Goal: Find specific page/section: Find specific page/section

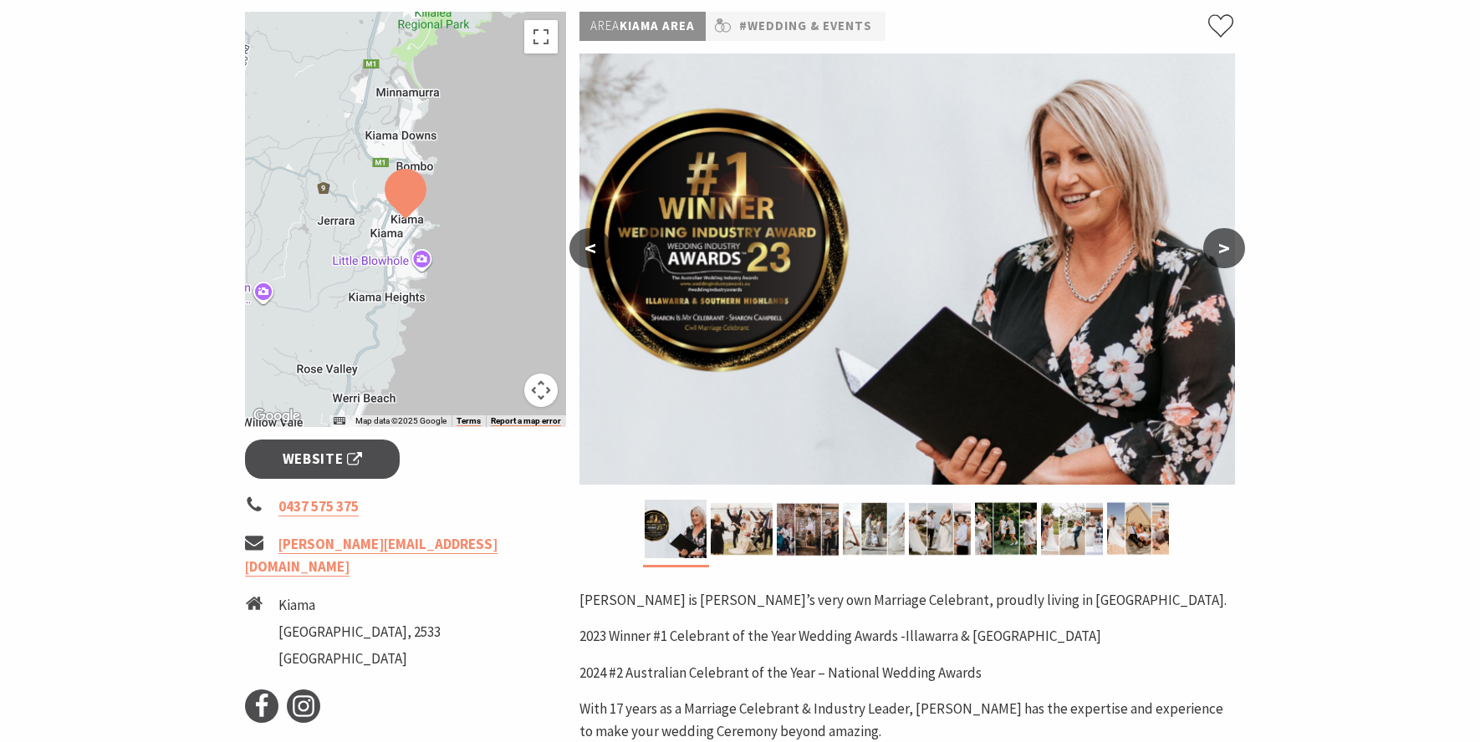
scroll to position [258, 0]
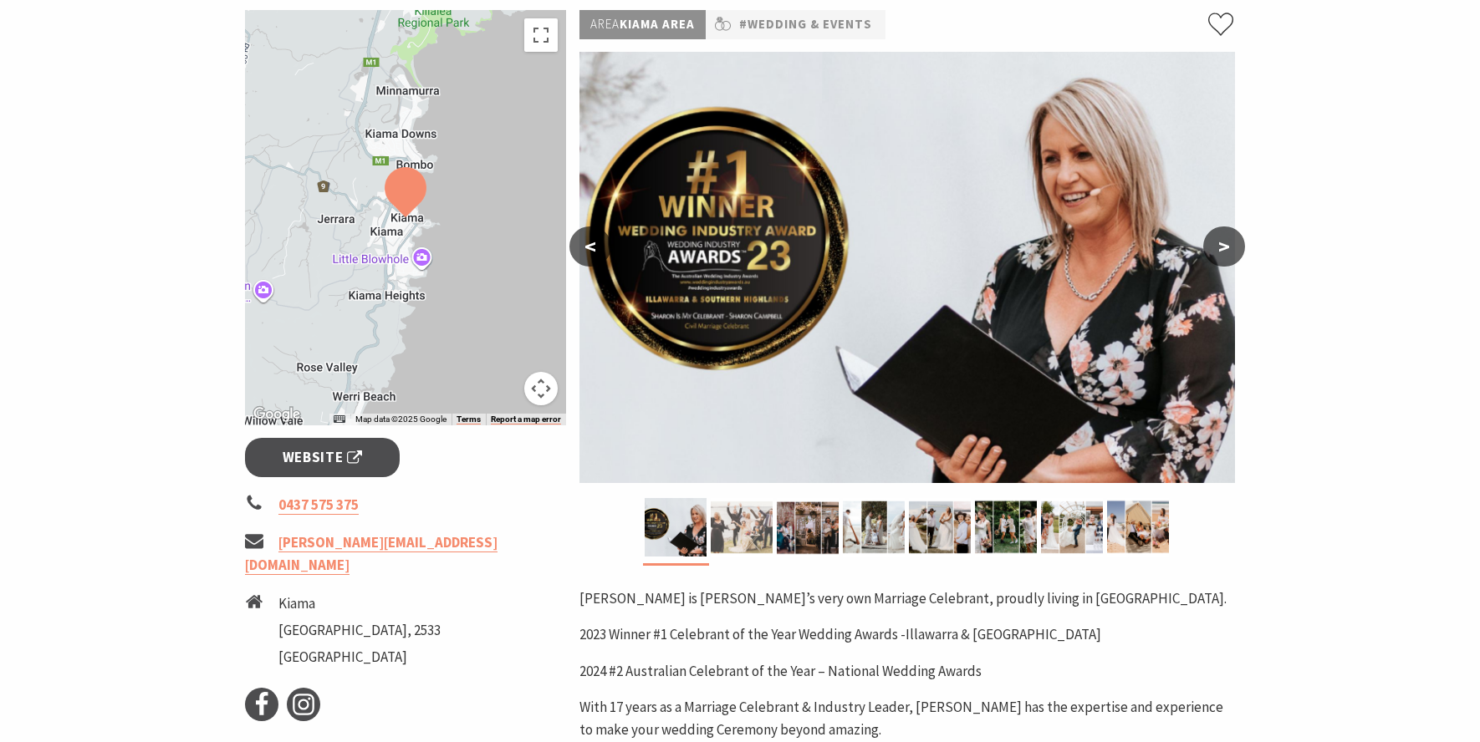
click at [745, 515] on img at bounding box center [742, 527] width 62 height 59
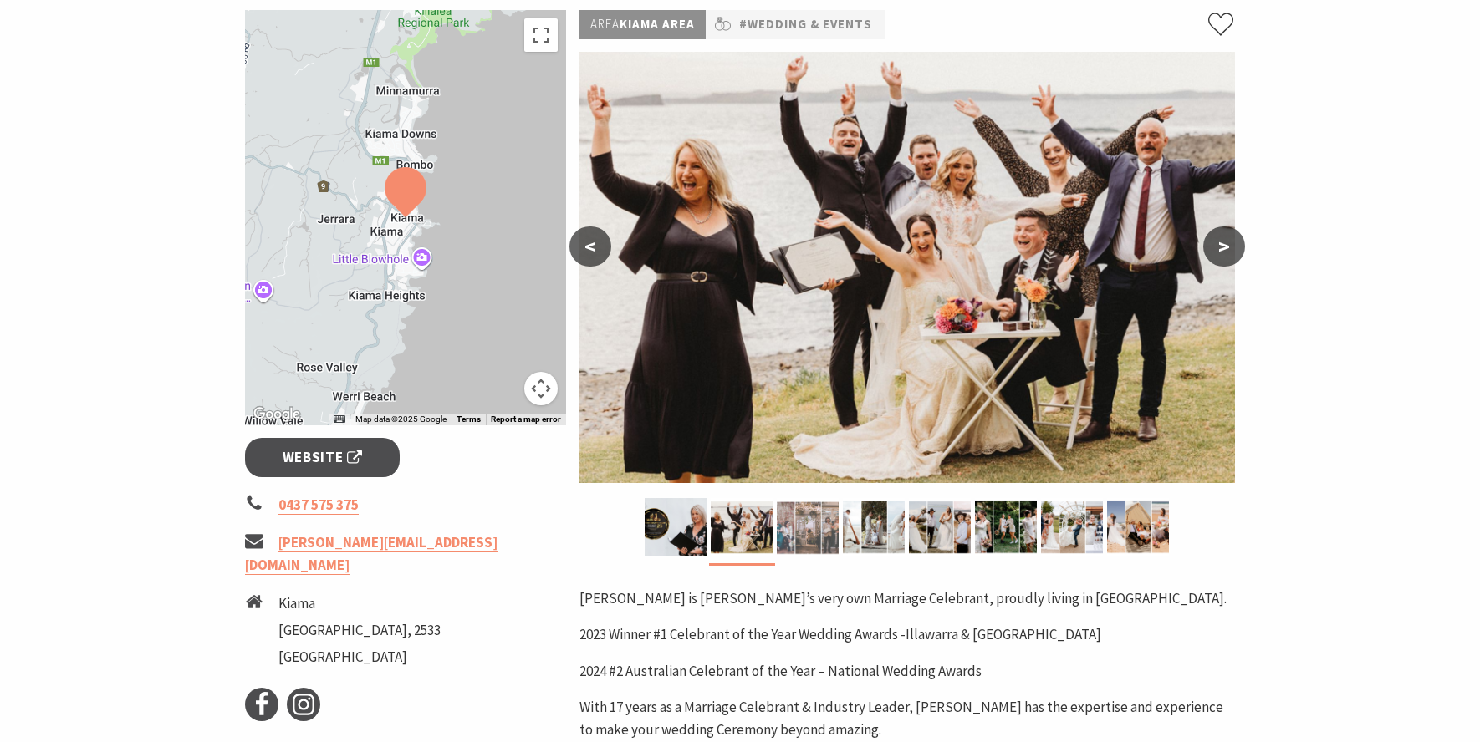
click at [818, 536] on img at bounding box center [808, 527] width 62 height 59
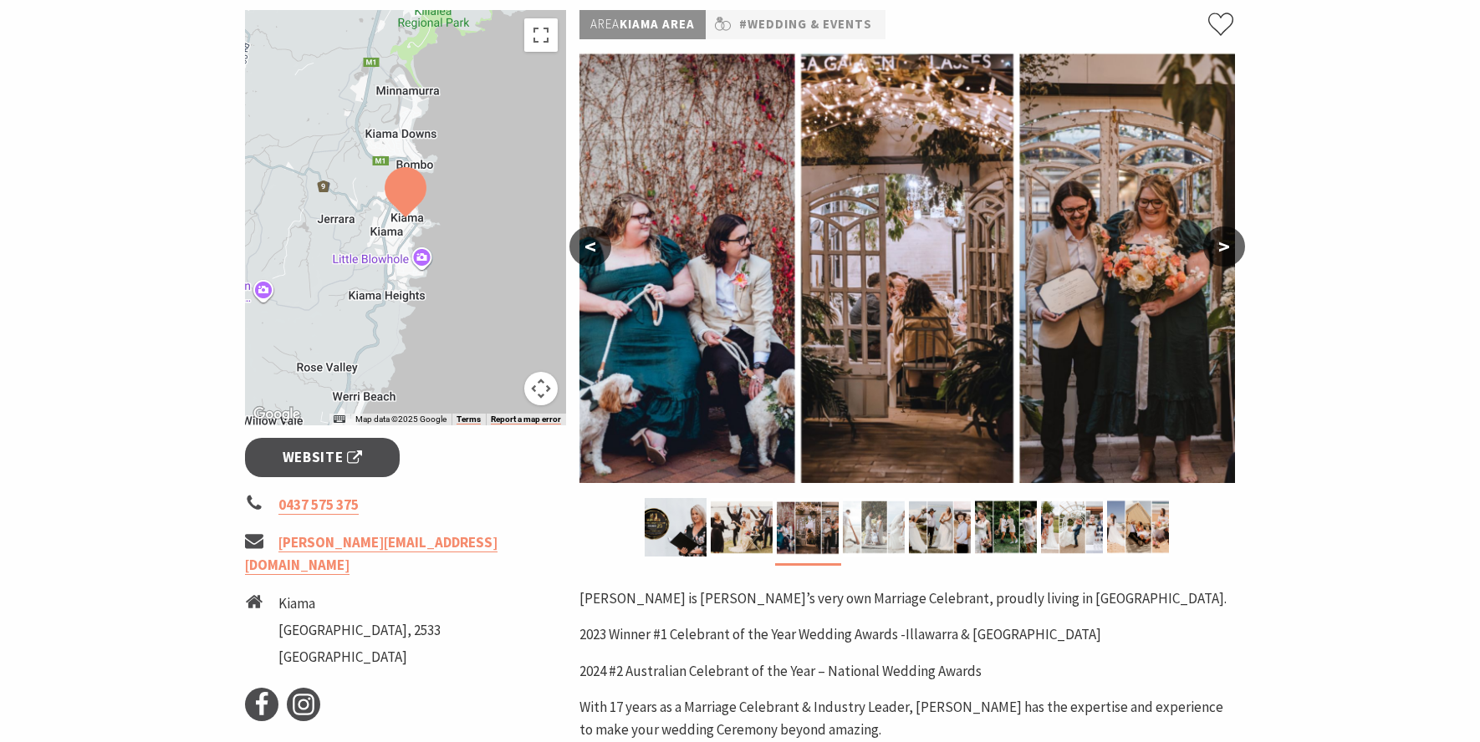
click at [864, 535] on img at bounding box center [874, 527] width 62 height 59
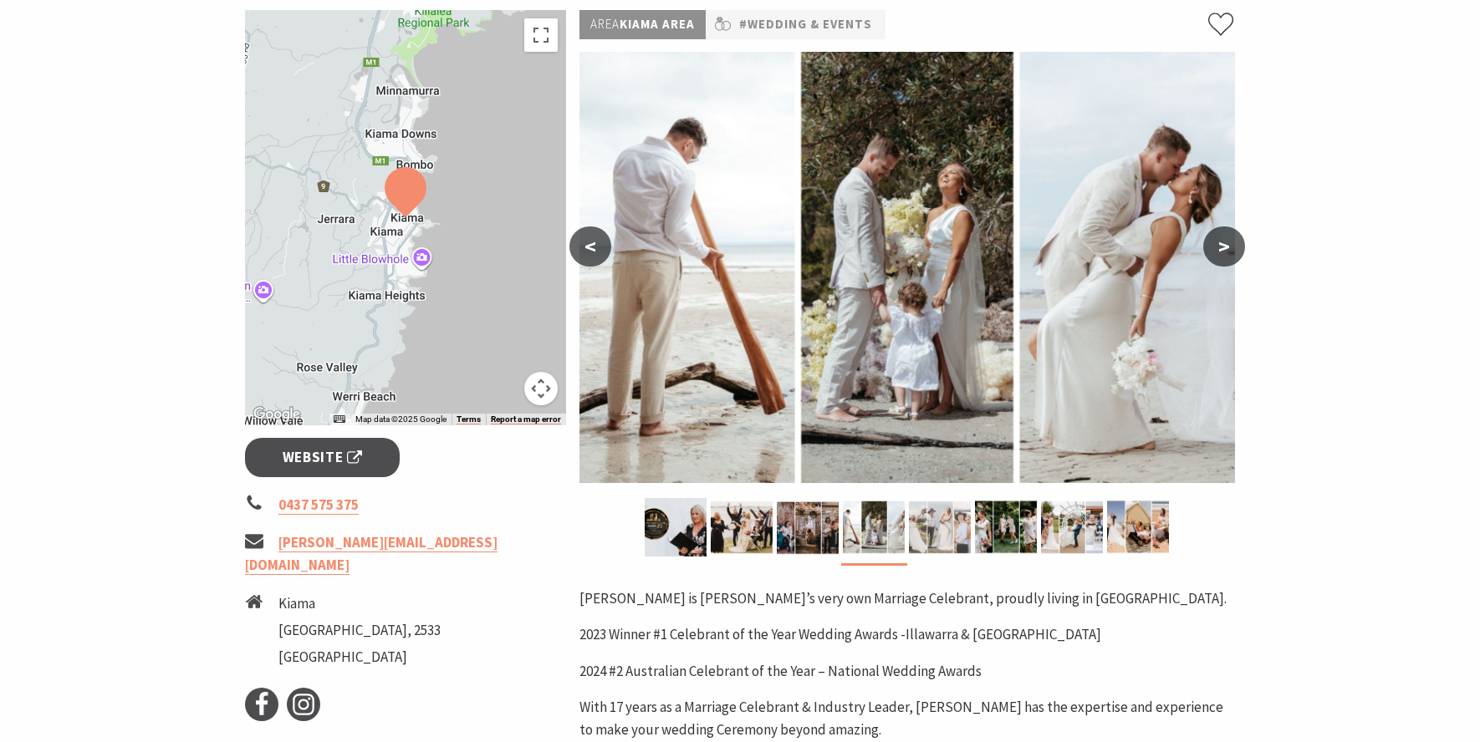
click at [945, 538] on img at bounding box center [940, 527] width 62 height 59
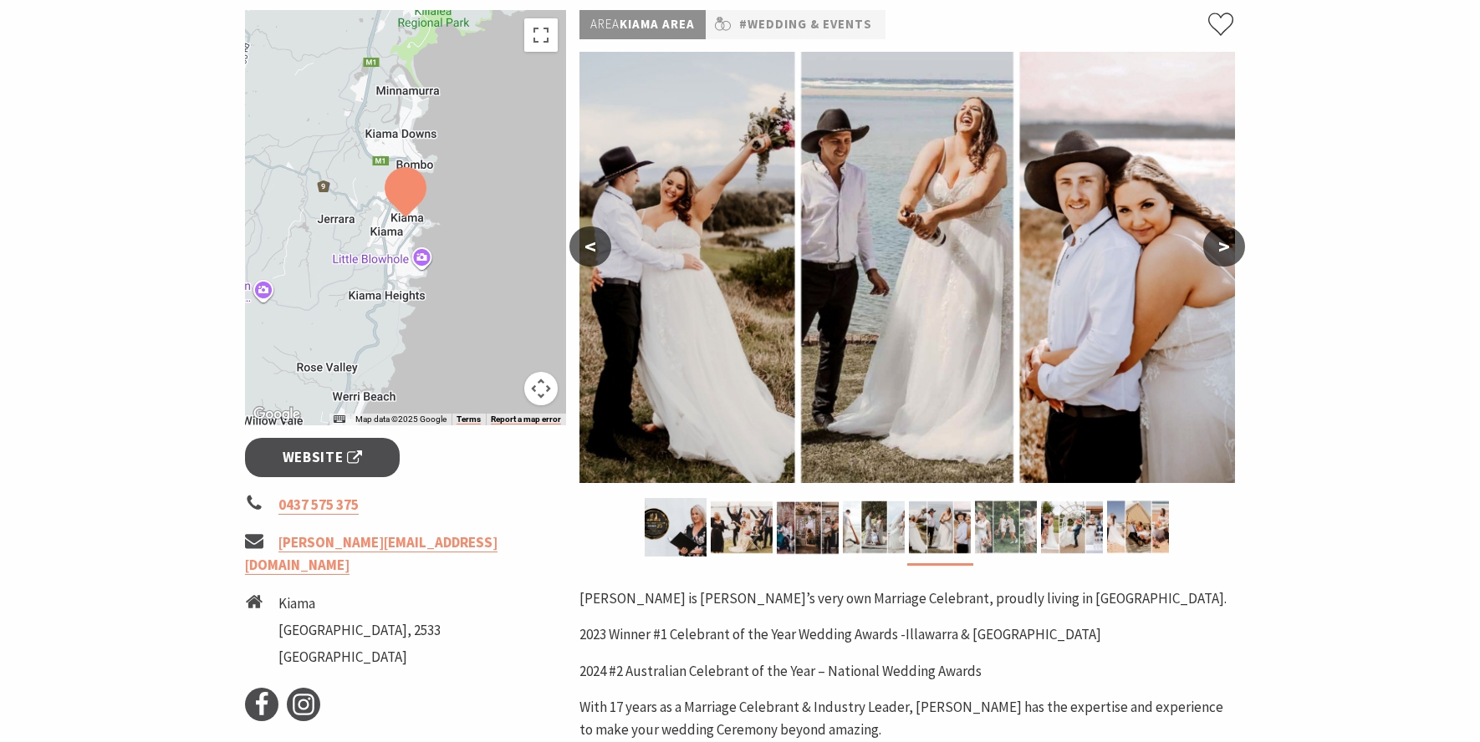
click at [987, 538] on img at bounding box center [1006, 527] width 62 height 59
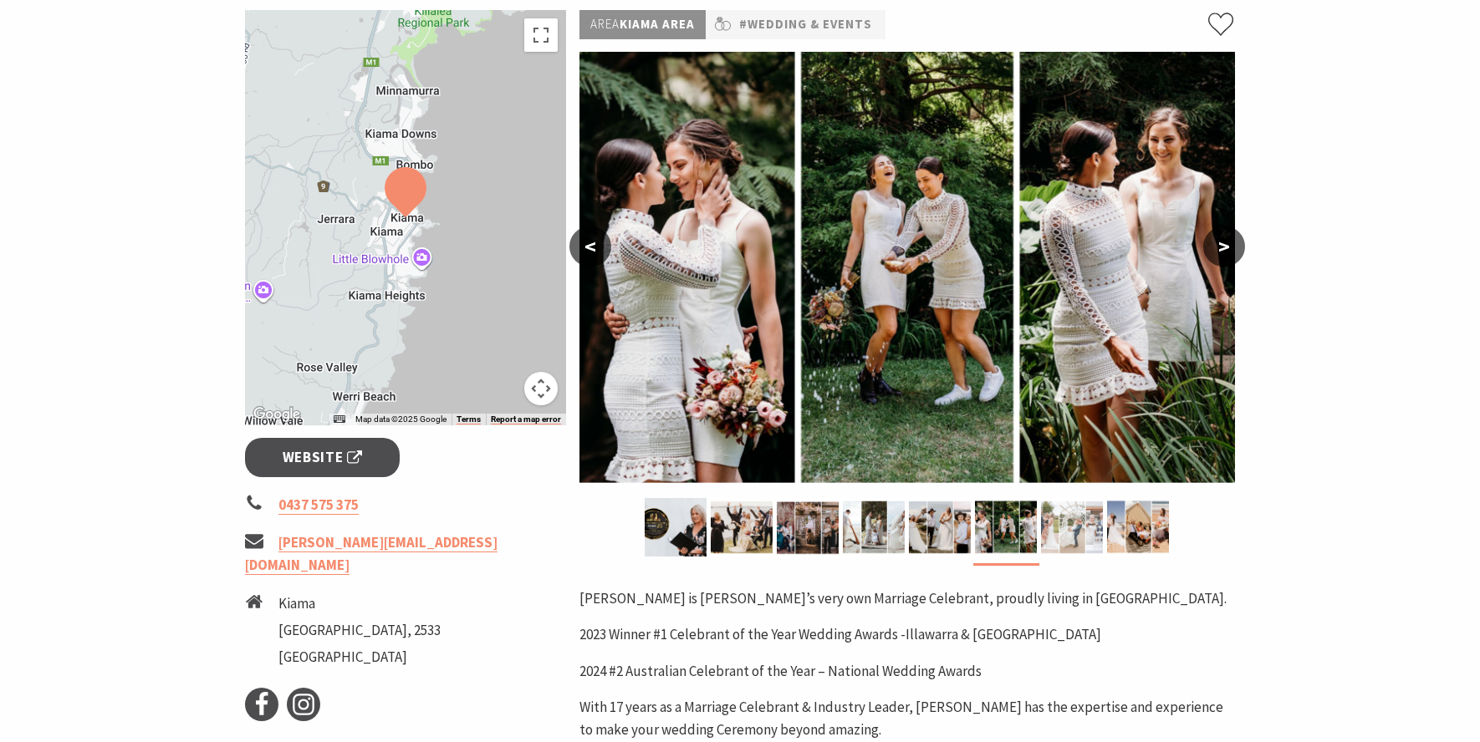
click at [1058, 534] on img at bounding box center [1072, 527] width 62 height 59
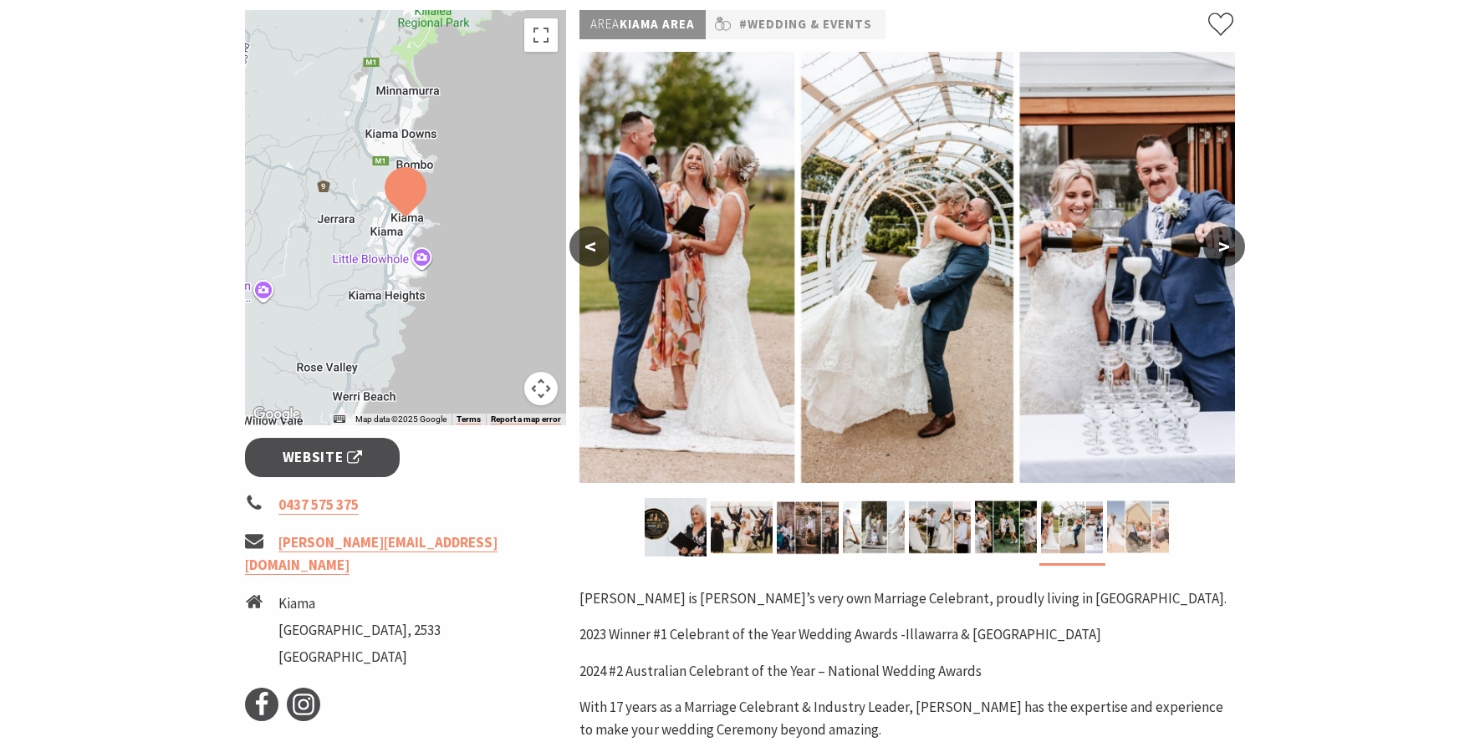
click at [1138, 543] on img at bounding box center [1138, 527] width 62 height 59
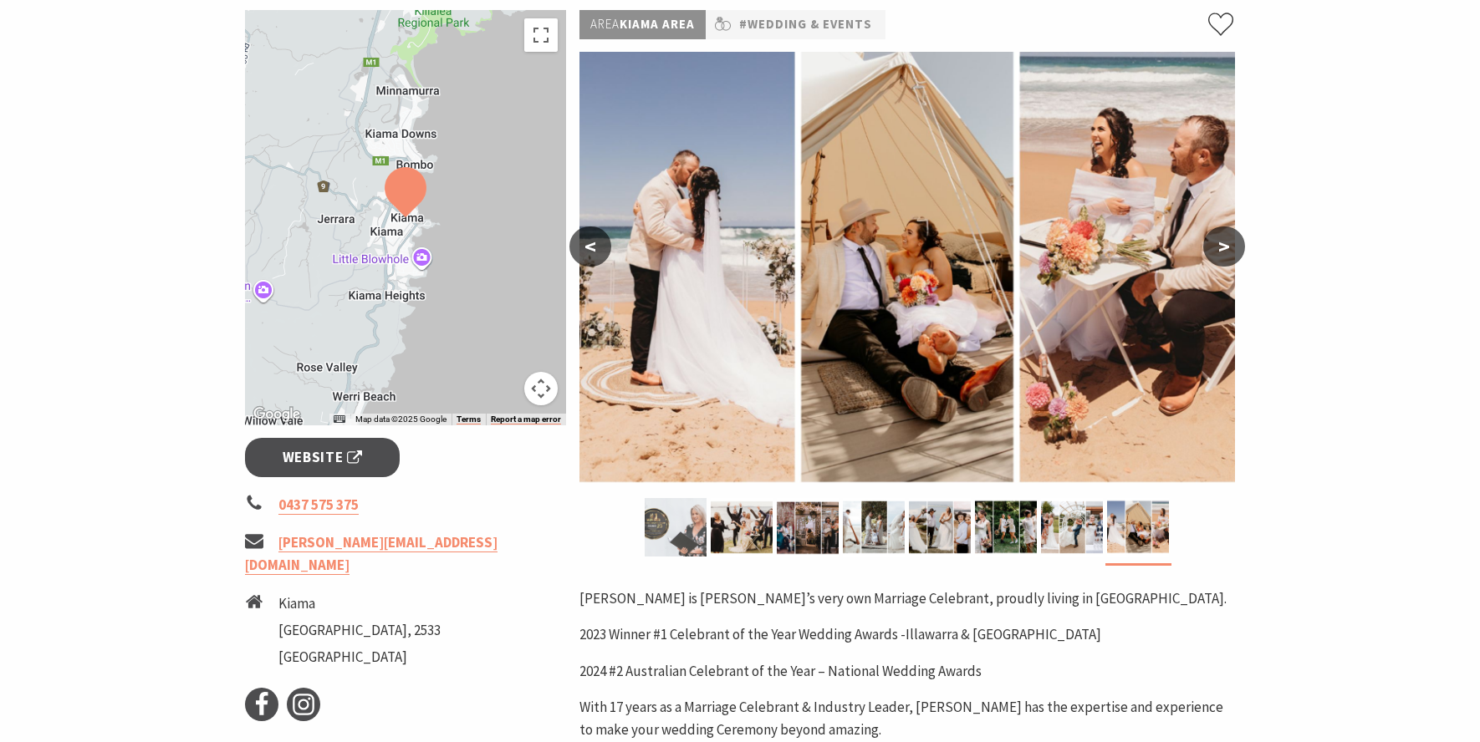
click at [685, 524] on img at bounding box center [676, 527] width 62 height 59
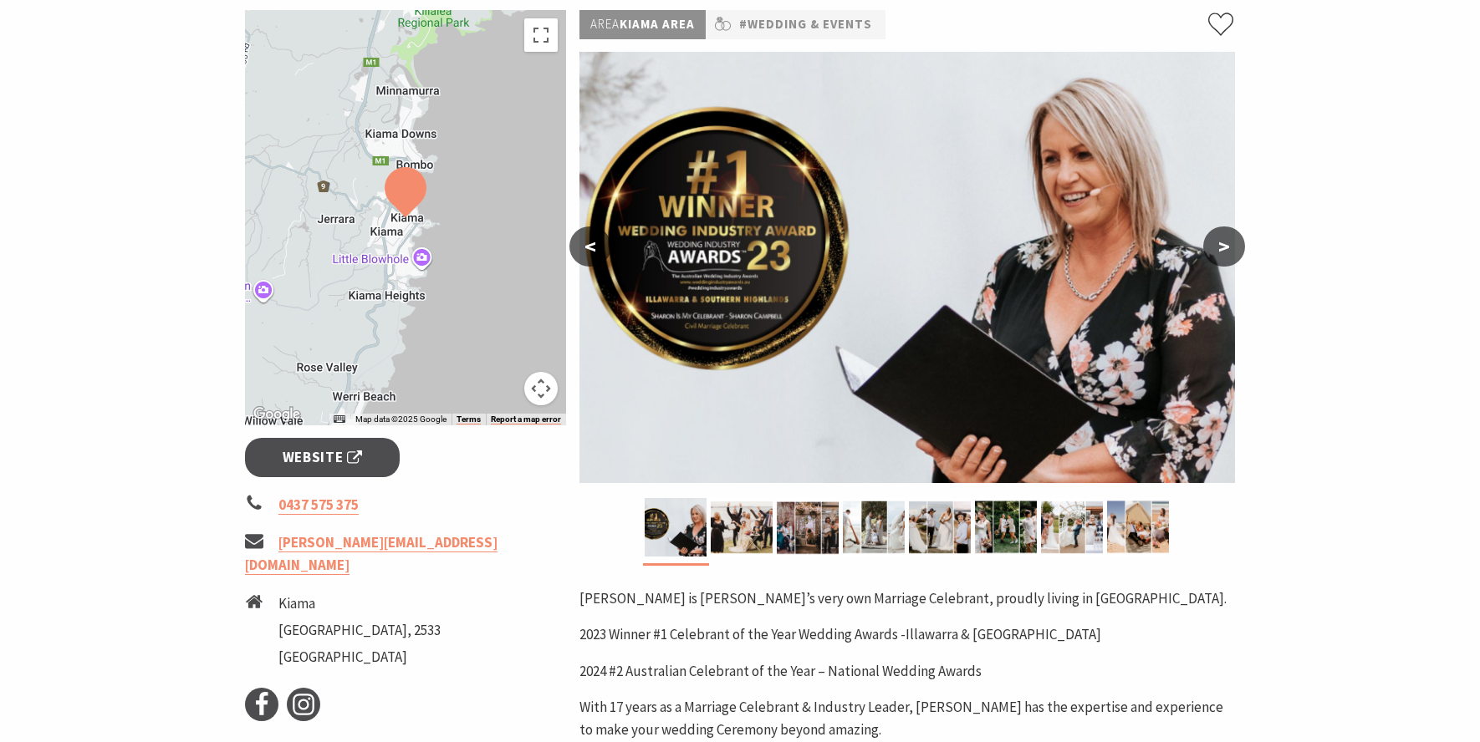
click at [1367, 618] on section "Home Services Wedding & Events [PERSON_NAME] Is My Celebrant [PERSON_NAME] Is M…" at bounding box center [740, 493] width 1480 height 1322
